Goal: Task Accomplishment & Management: Manage account settings

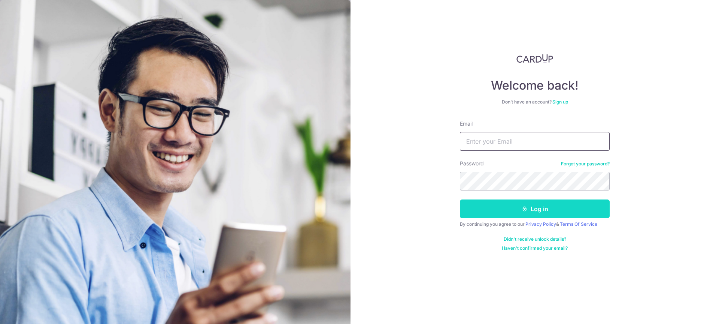
type input "[EMAIL_ADDRESS][DOMAIN_NAME]"
click at [500, 201] on button "Log in" at bounding box center [535, 208] width 150 height 19
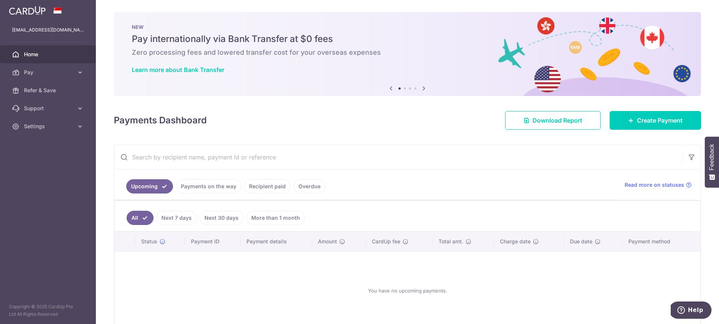
click at [272, 185] on link "Recipient paid" at bounding box center [267, 186] width 46 height 14
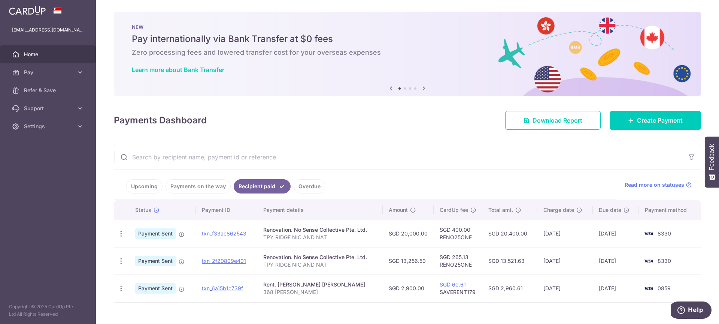
scroll to position [14, 0]
